Goal: Task Accomplishment & Management: Manage account settings

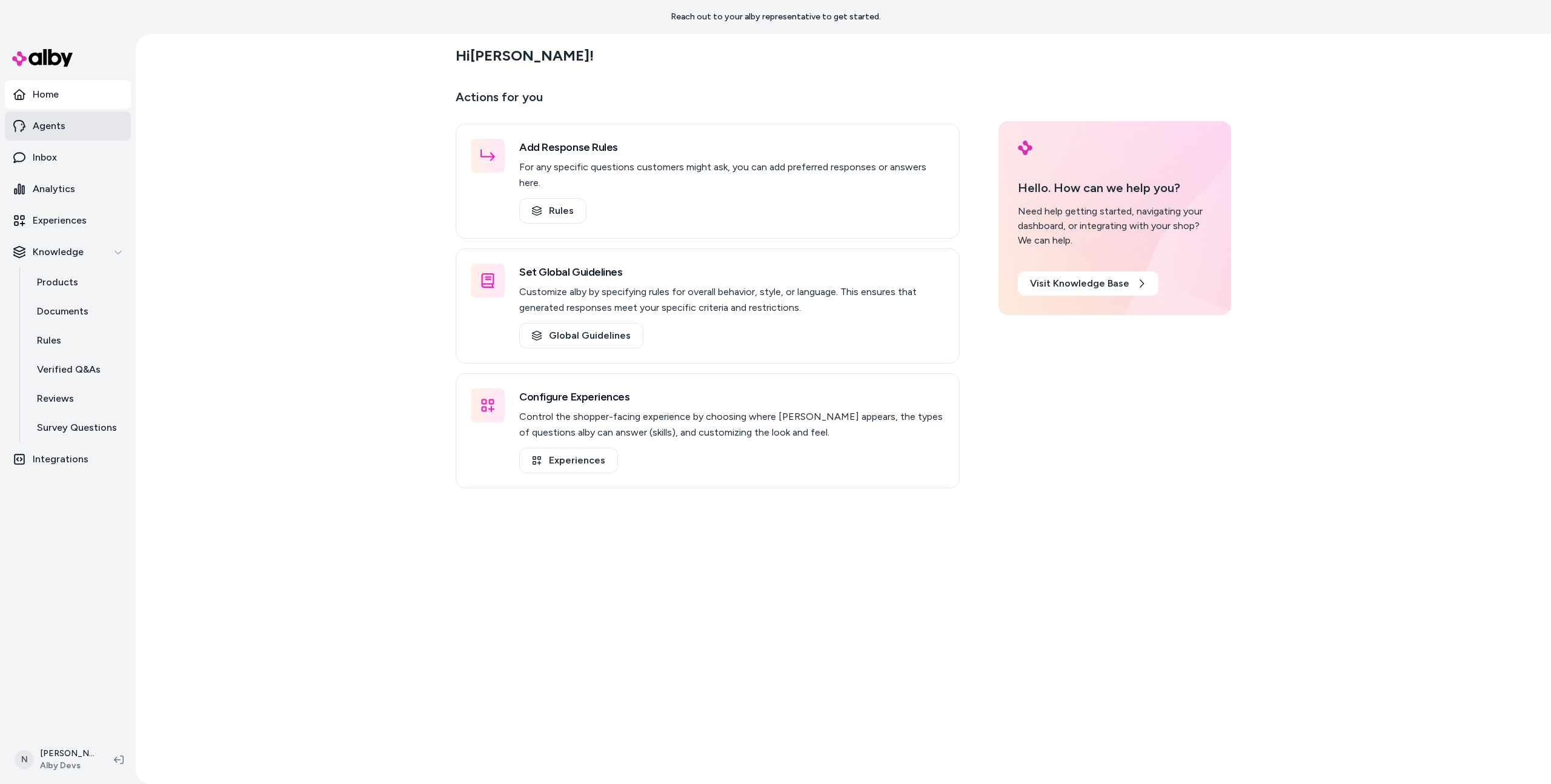
click at [79, 130] on link "Agents" at bounding box center [68, 126] width 126 height 29
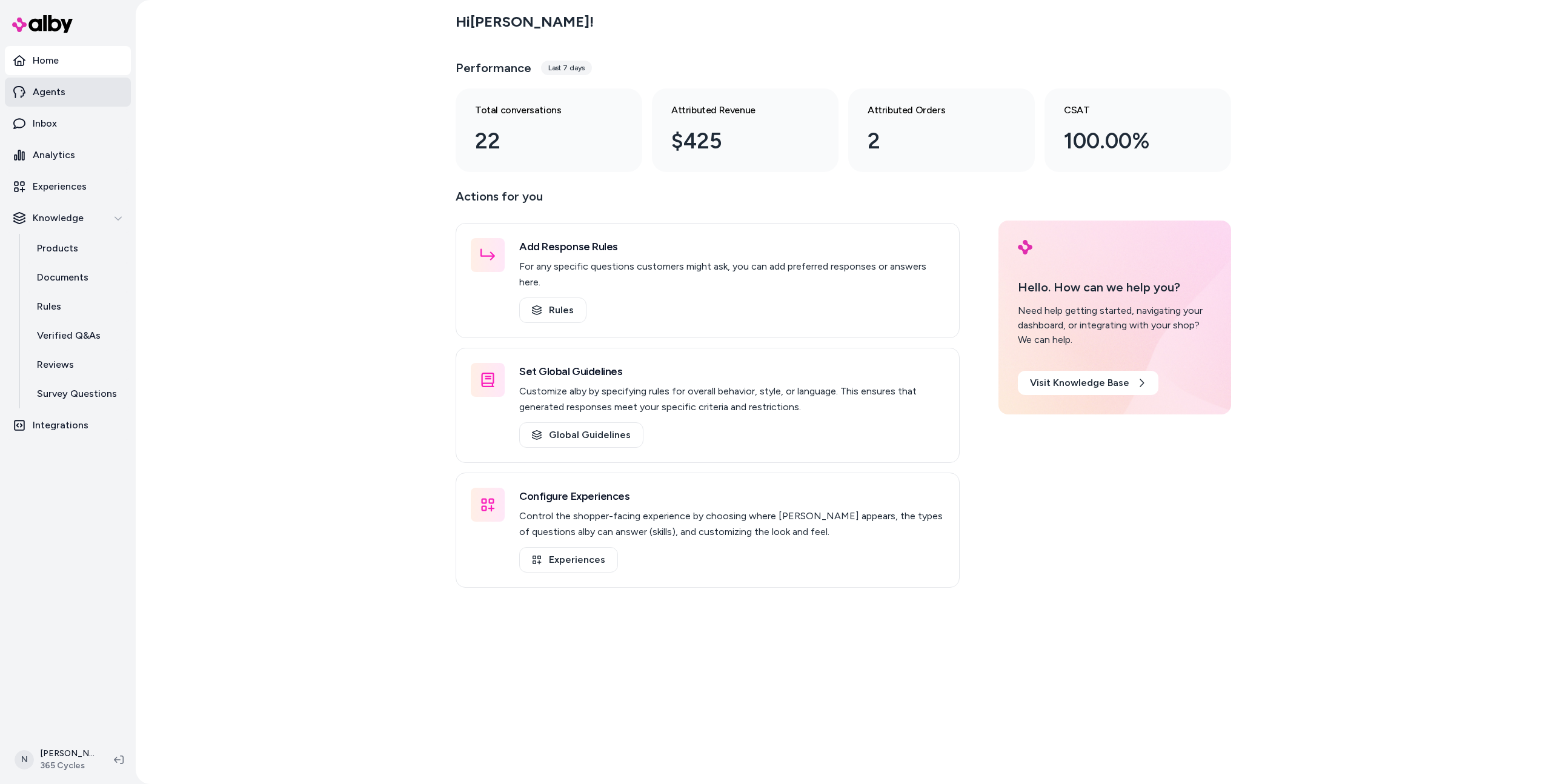
click at [92, 93] on link "Agents" at bounding box center [68, 92] width 126 height 29
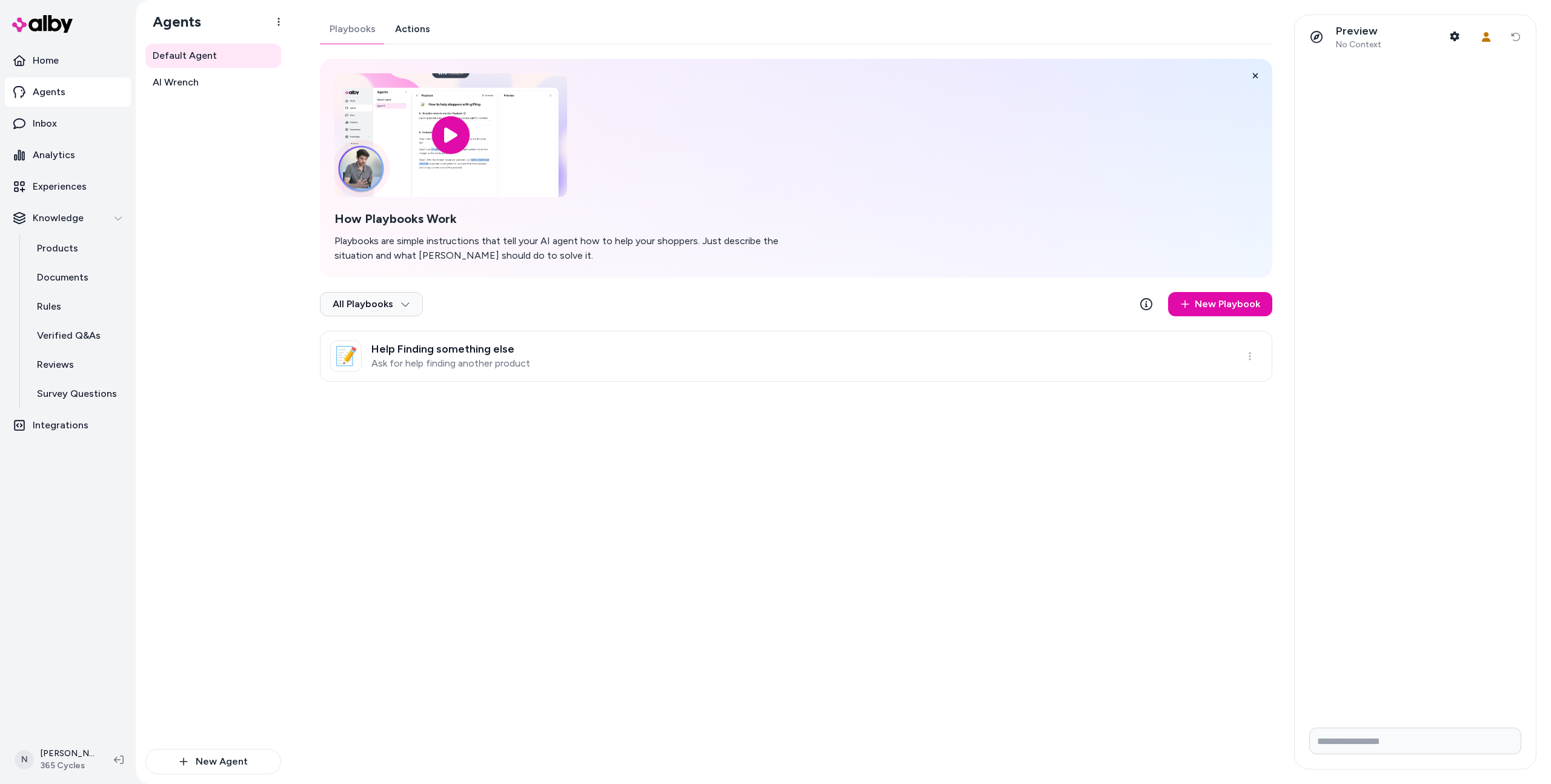
click at [407, 35] on link "Actions" at bounding box center [413, 29] width 55 height 29
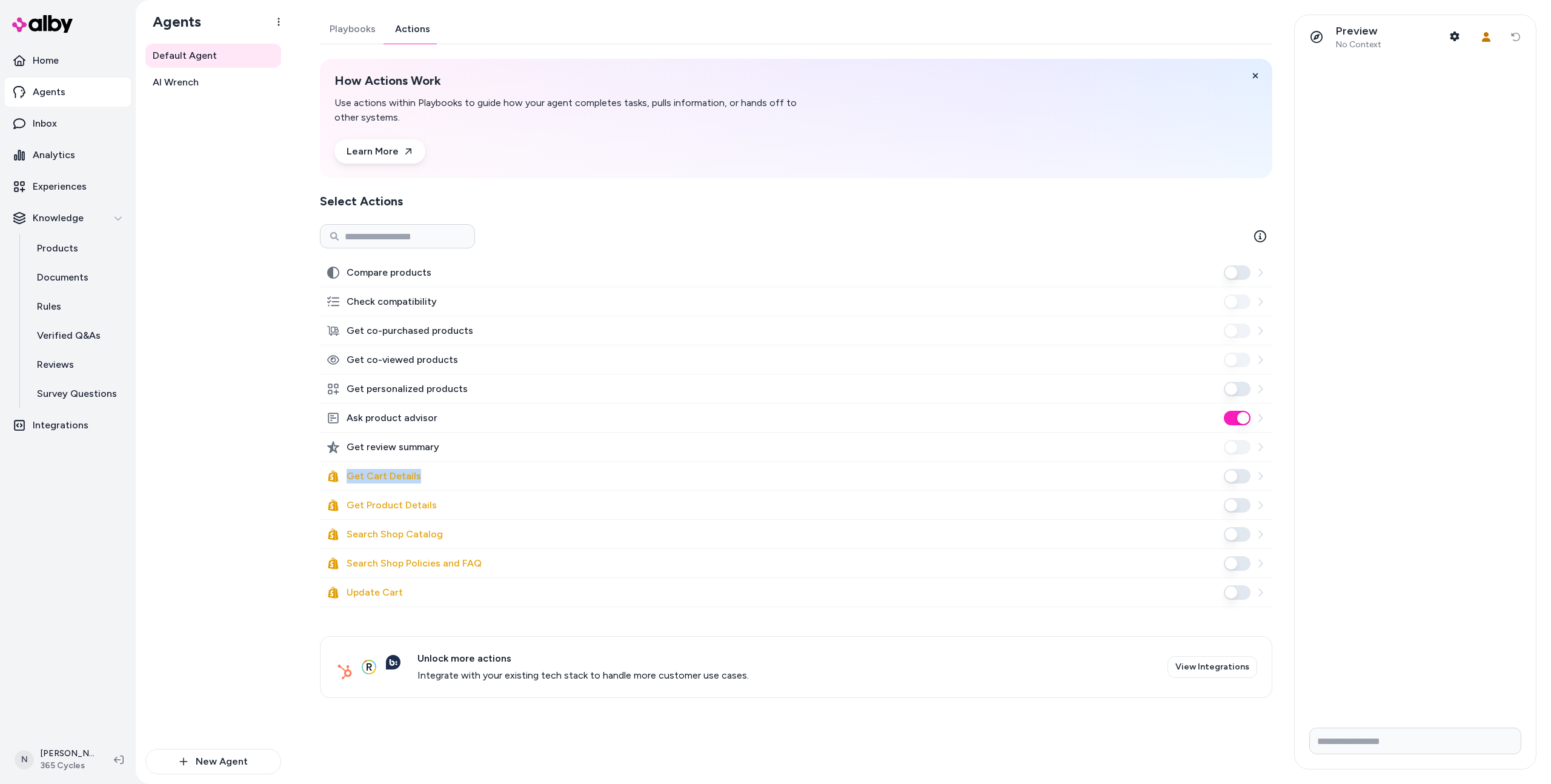
drag, startPoint x: 421, startPoint y: 482, endPoint x: 340, endPoint y: 478, distance: 81.1
click at [340, 478] on div "Get Cart Details" at bounding box center [796, 476] width 952 height 29
click at [357, 476] on label "Get Cart Details" at bounding box center [384, 476] width 74 height 14
click at [1224, 476] on button "Get Cart Details" at bounding box center [1237, 476] width 26 height 14
click at [357, 478] on label "Get Cart Details" at bounding box center [384, 476] width 74 height 14
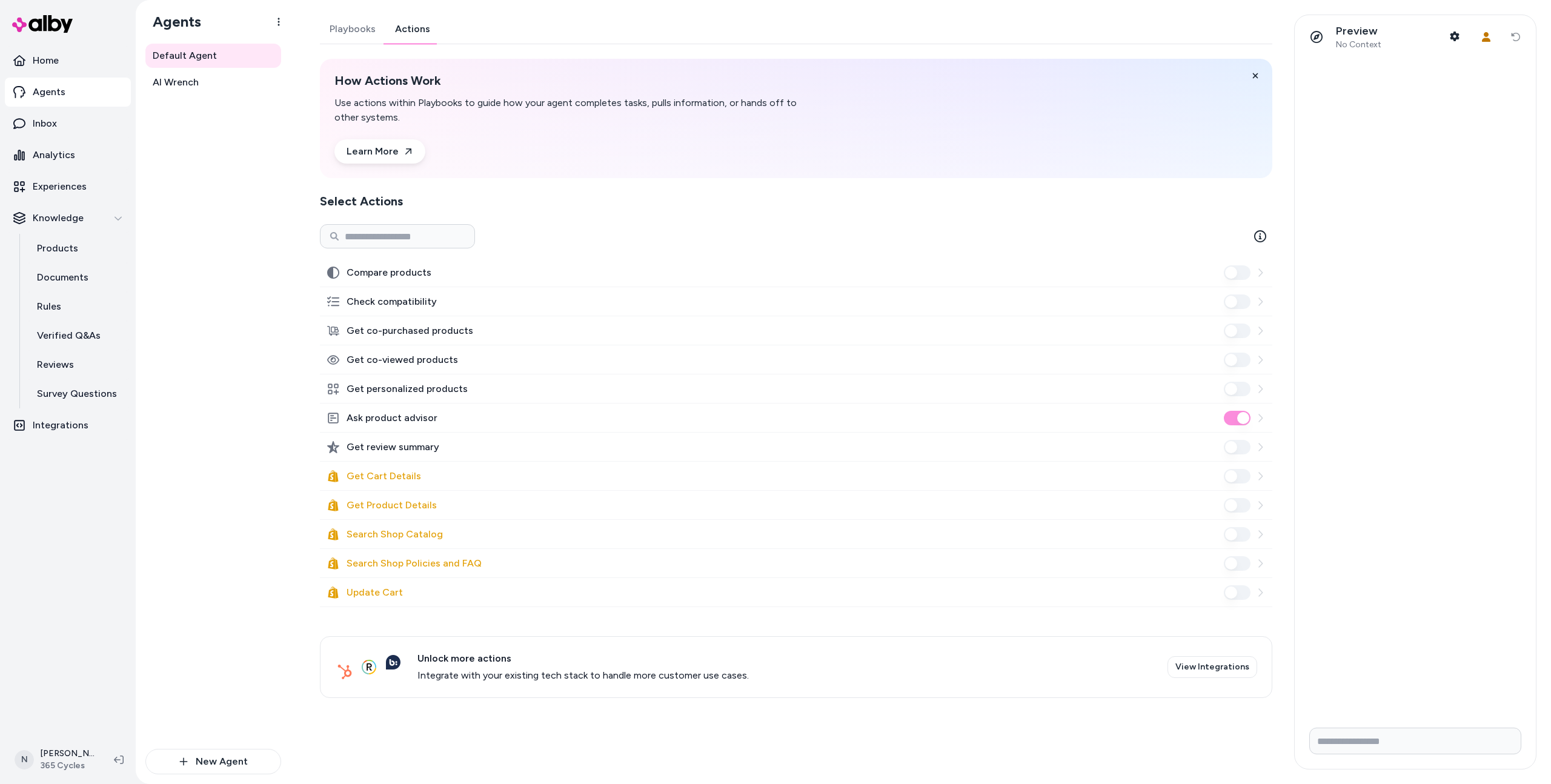
click at [357, 478] on label "Get Cart Details" at bounding box center [384, 476] width 74 height 14
click at [386, 480] on label "Get Cart Details" at bounding box center [384, 476] width 74 height 14
click at [349, 591] on label "Update Cart" at bounding box center [375, 592] width 56 height 14
click at [1224, 591] on button "Update Cart" at bounding box center [1237, 592] width 26 height 14
drag, startPoint x: 344, startPoint y: 591, endPoint x: 407, endPoint y: 591, distance: 63.0
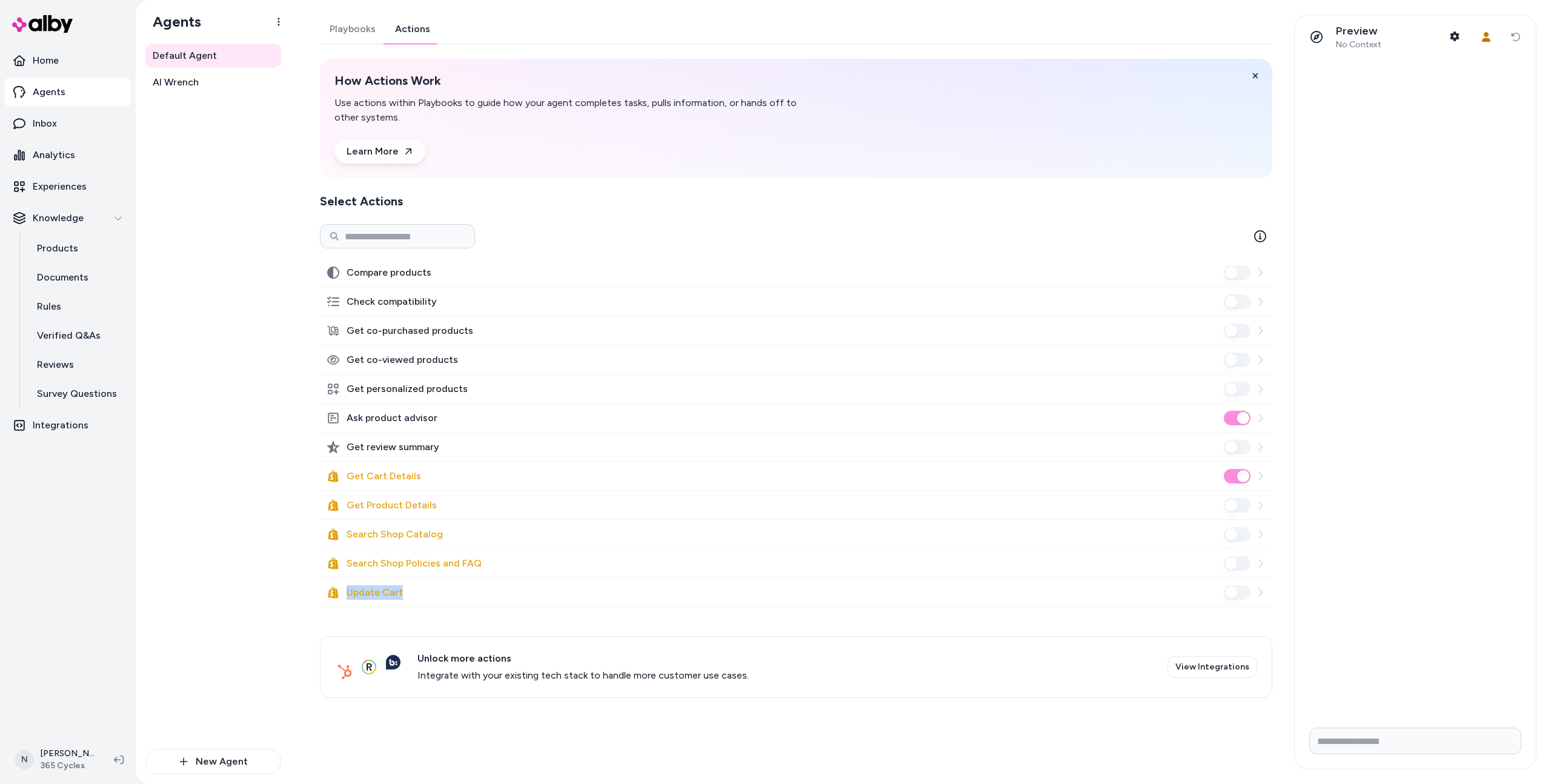
click at [407, 591] on div "Update Cart" at bounding box center [796, 592] width 952 height 29
click at [1242, 589] on button "Update Cart" at bounding box center [1237, 592] width 26 height 14
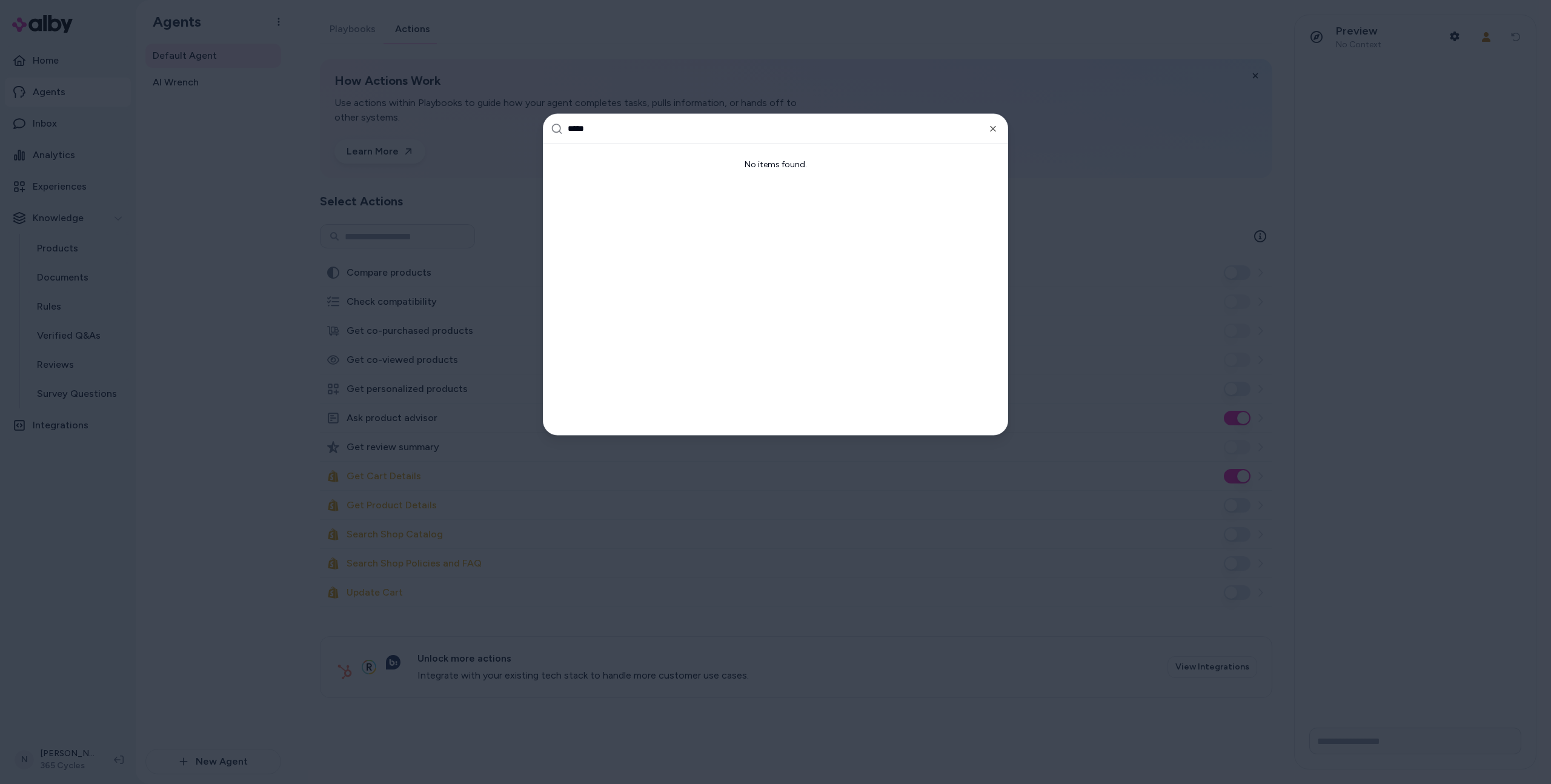
type input "****"
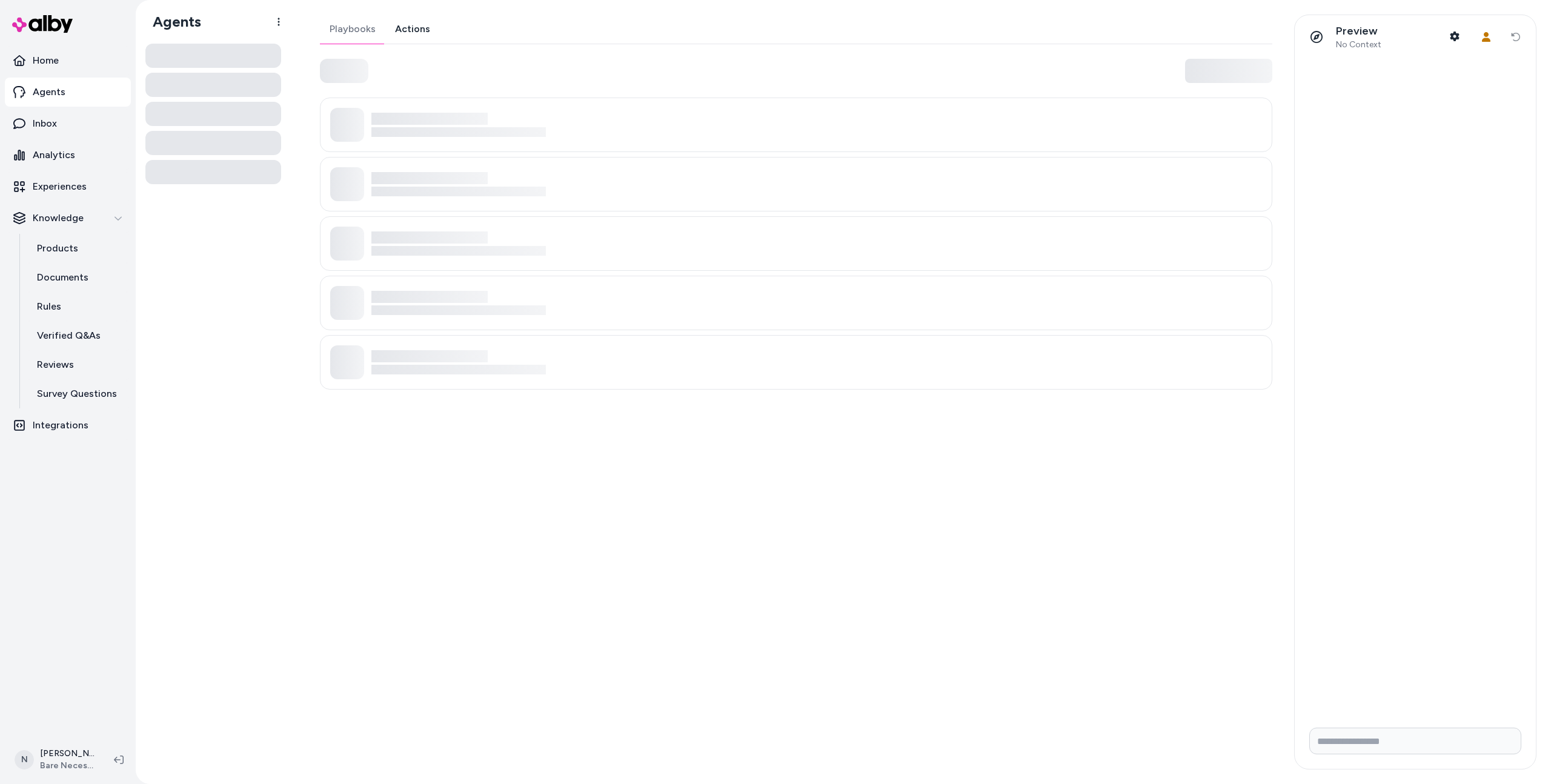
click at [412, 32] on link "Actions" at bounding box center [413, 29] width 55 height 29
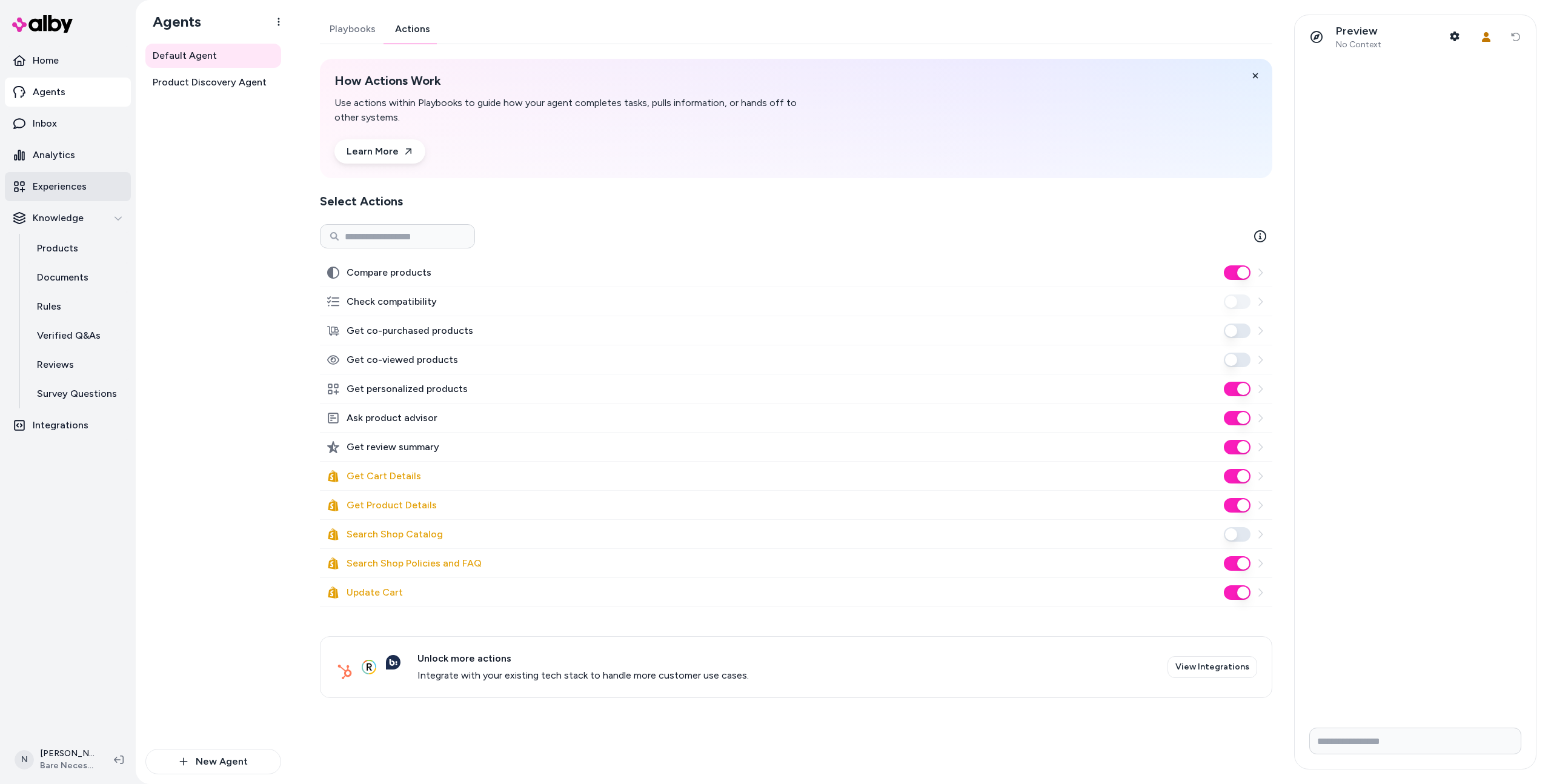
click at [77, 191] on p "Experiences" at bounding box center [59, 186] width 54 height 14
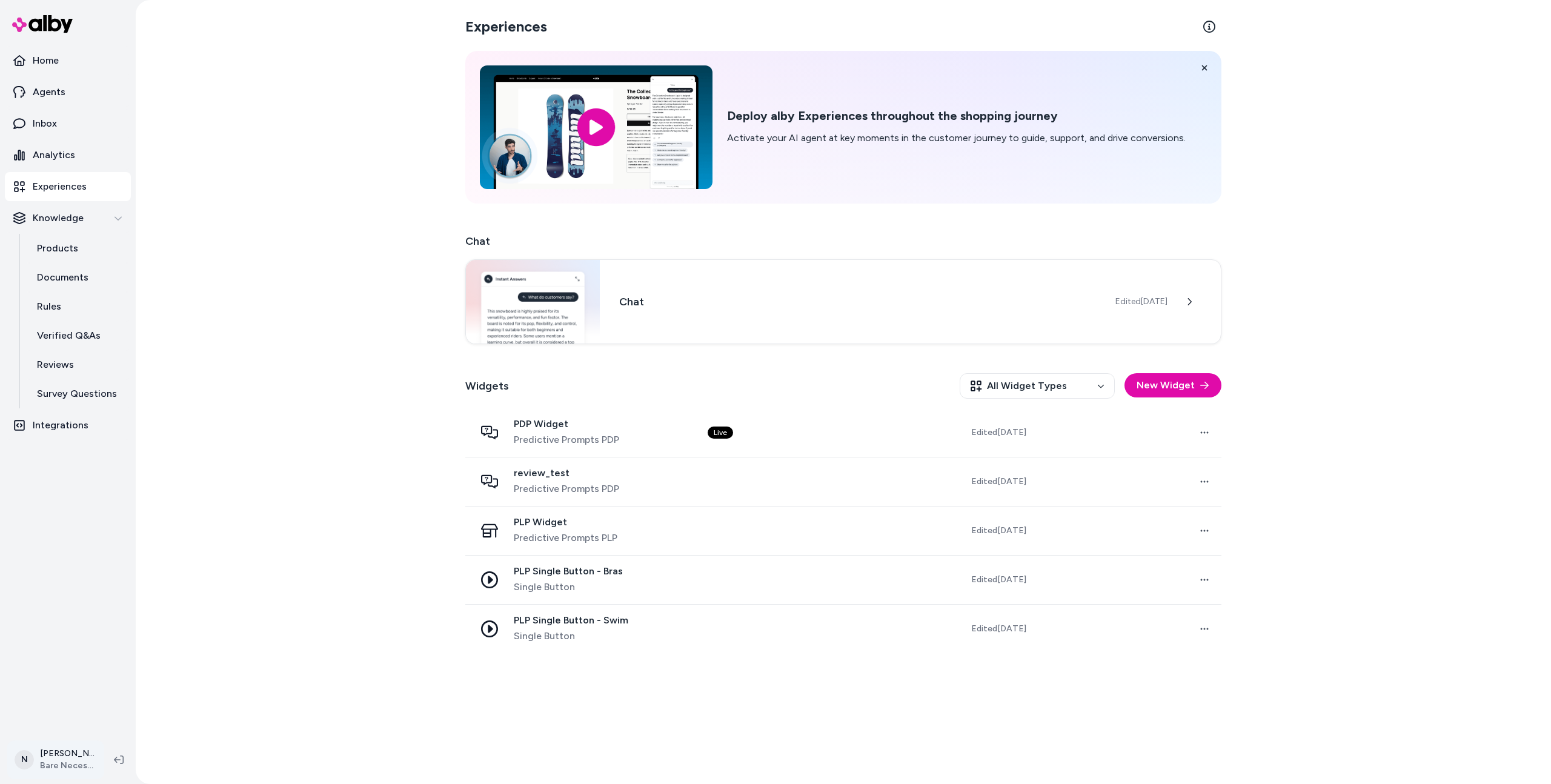
click at [32, 763] on html "Home Agents Inbox Analytics Experiences Knowledge Products Documents Rules Veri…" at bounding box center [775, 392] width 1551 height 784
click at [73, 627] on link "Settings" at bounding box center [108, 623] width 191 height 29
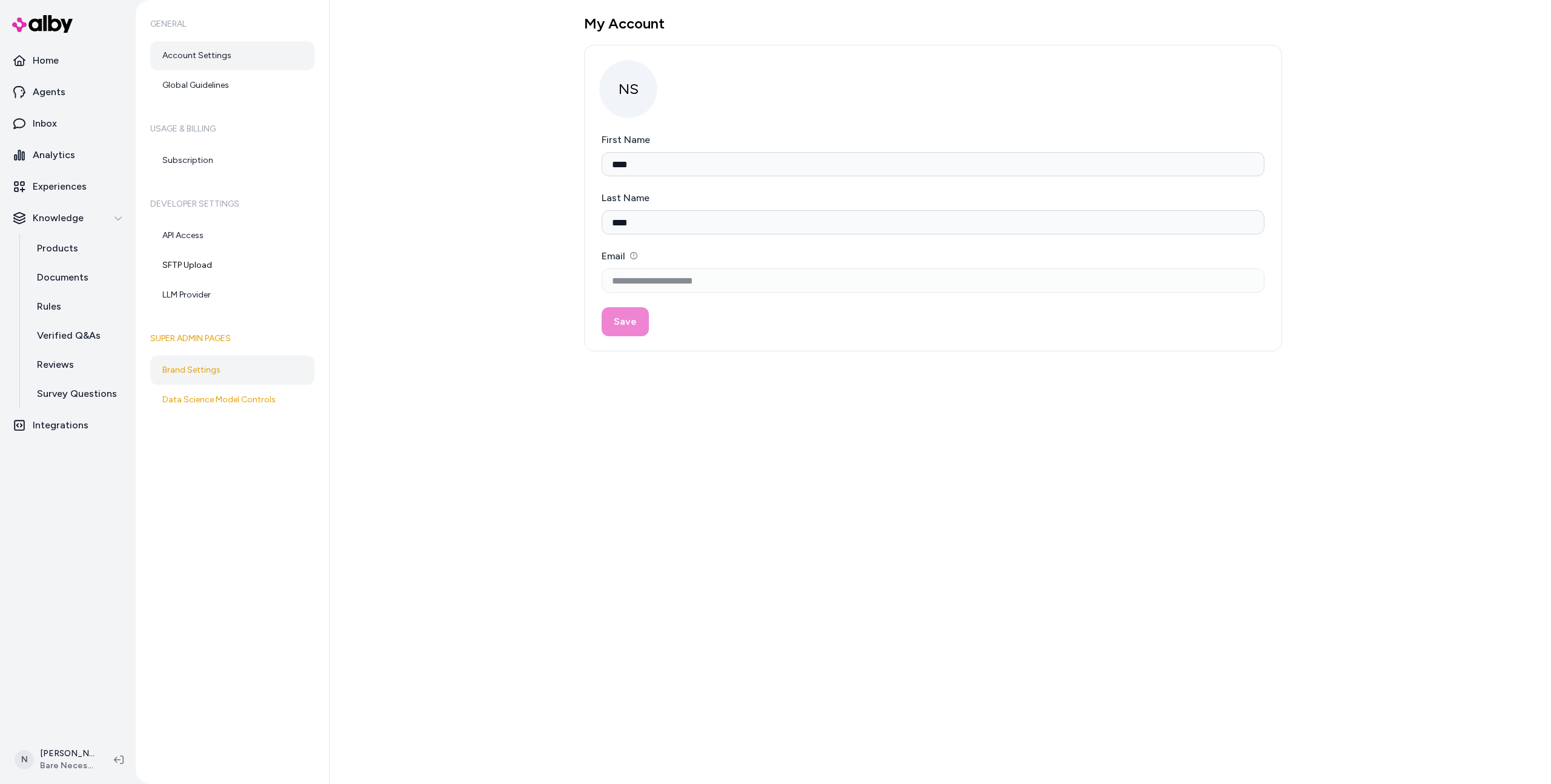
click at [208, 367] on link "Brand Settings" at bounding box center [232, 370] width 165 height 29
